Goal: Navigation & Orientation: Understand site structure

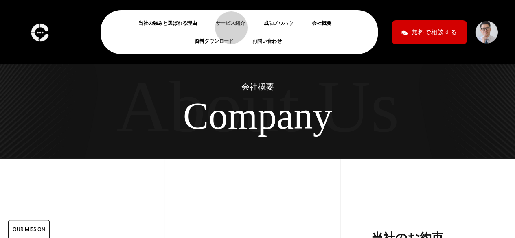
click at [227, 24] on link "サービス紹介" at bounding box center [234, 23] width 36 height 10
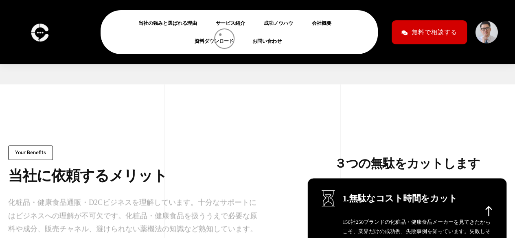
scroll to position [3583, 0]
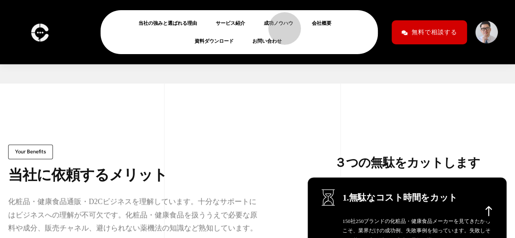
click at [279, 26] on link "成功ノウハウ" at bounding box center [282, 23] width 36 height 10
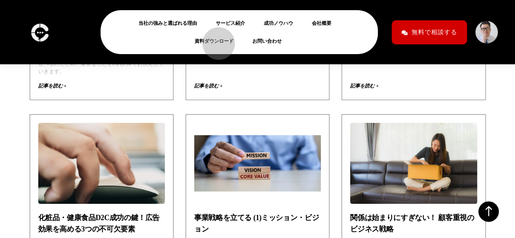
scroll to position [3043, 0]
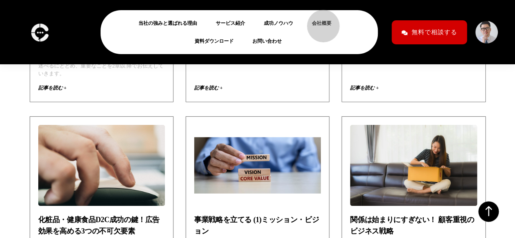
click at [319, 22] on link "会社概要" at bounding box center [325, 23] width 26 height 10
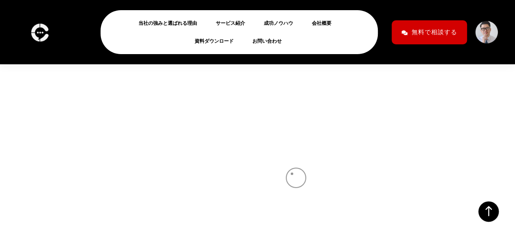
scroll to position [4593, 0]
click at [224, 25] on link "サービス紹介" at bounding box center [234, 23] width 36 height 10
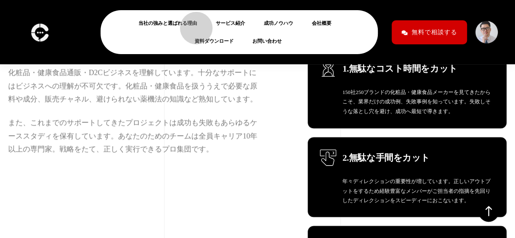
scroll to position [3710, 0]
